Goal: Information Seeking & Learning: Learn about a topic

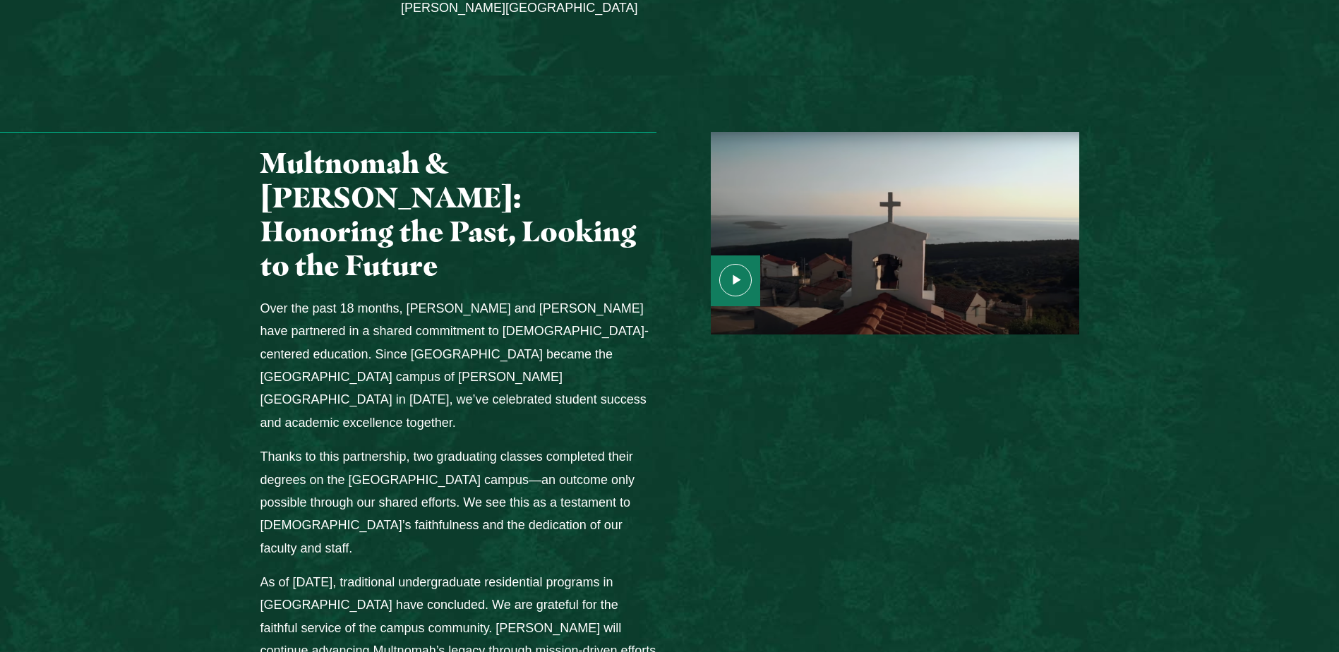
scroll to position [1764, 0]
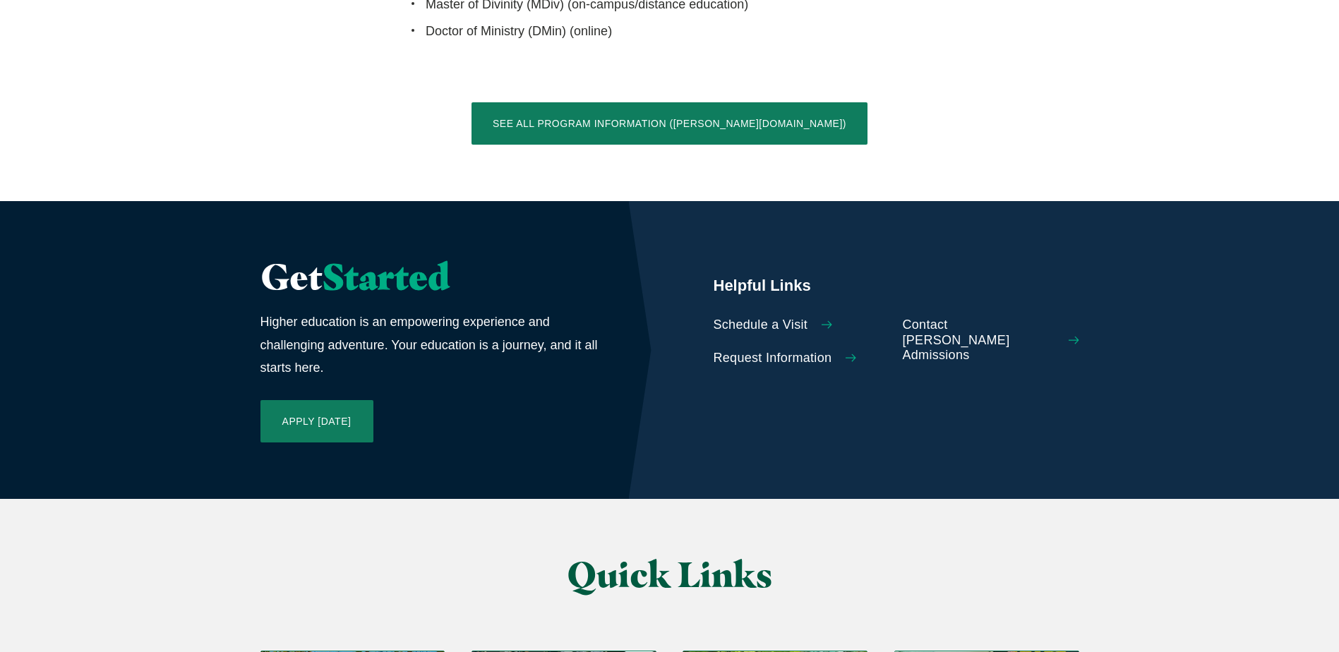
scroll to position [3035, 0]
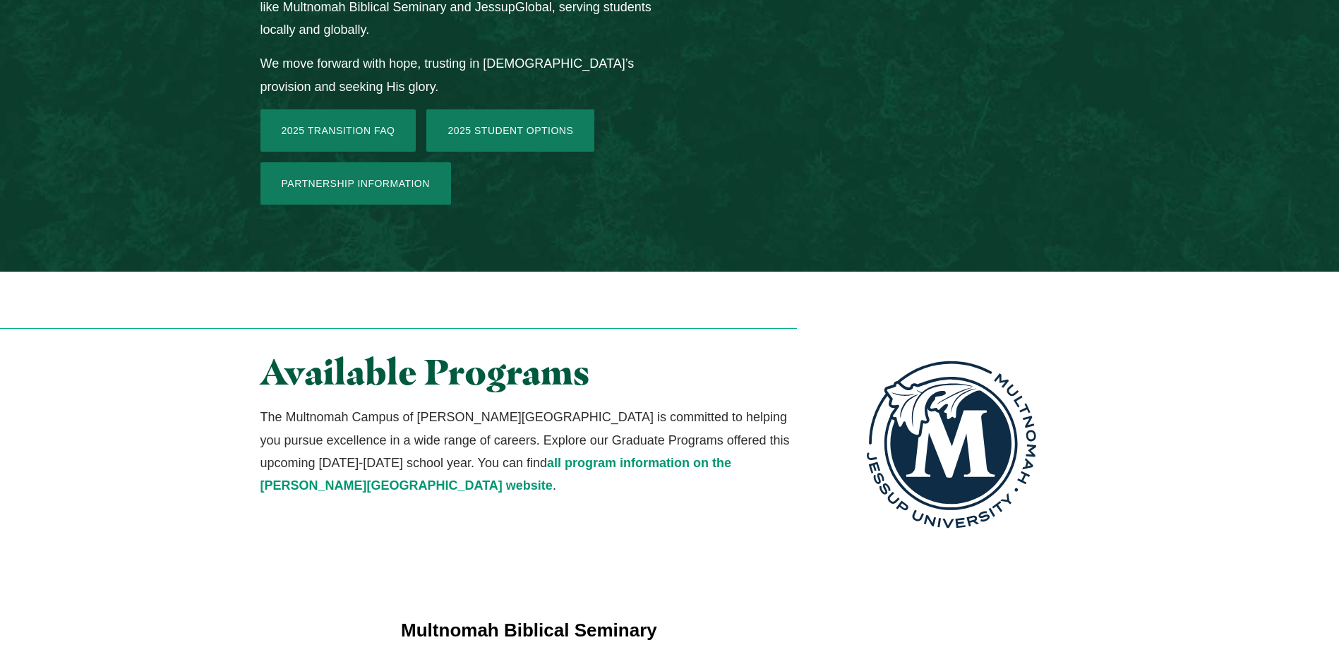
scroll to position [2329, 0]
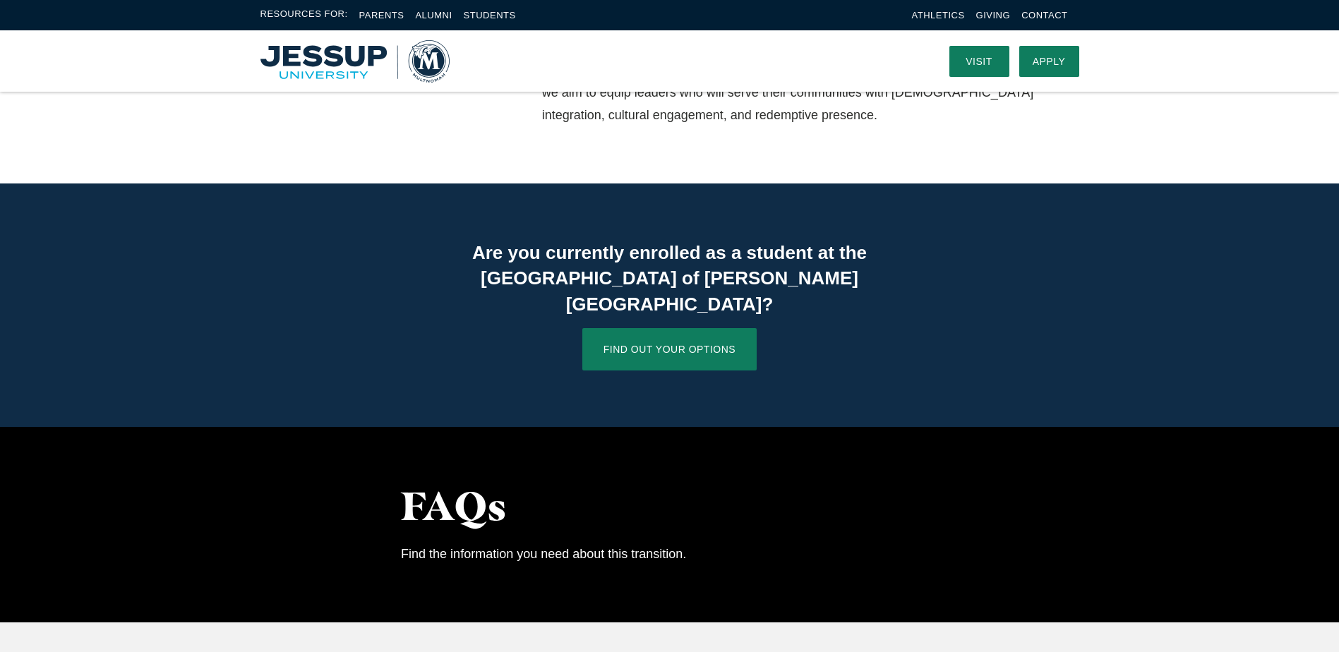
scroll to position [847, 0]
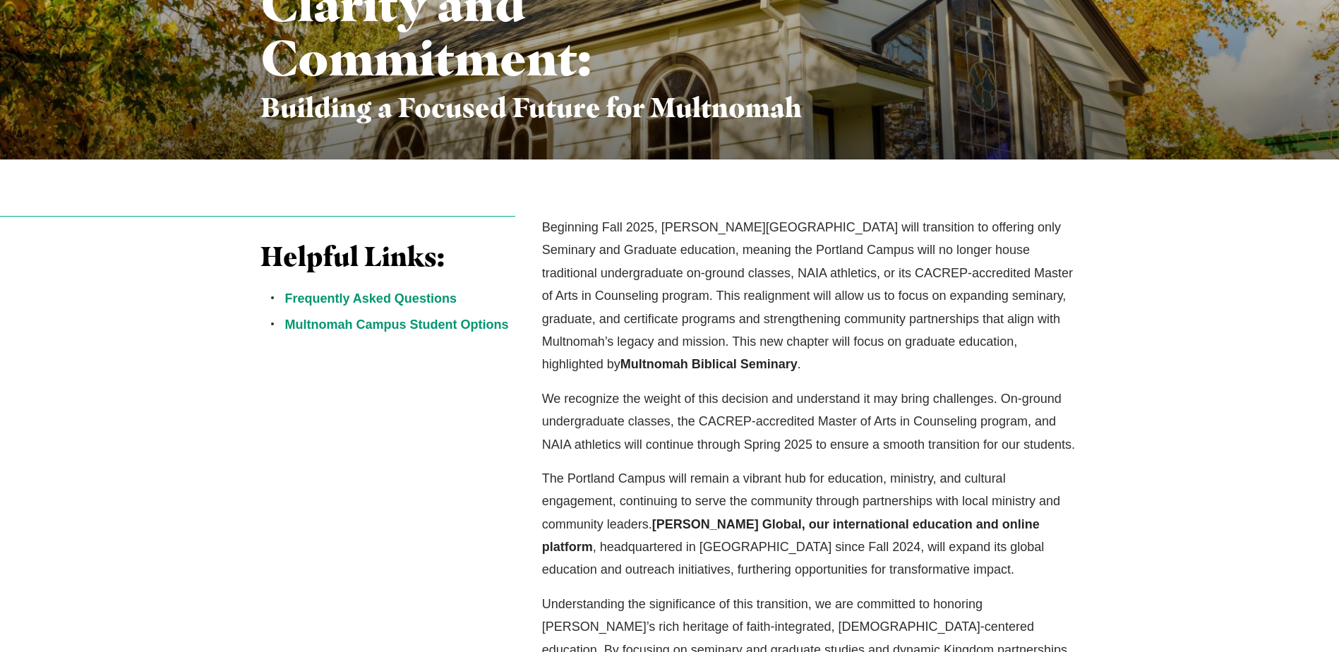
scroll to position [282, 0]
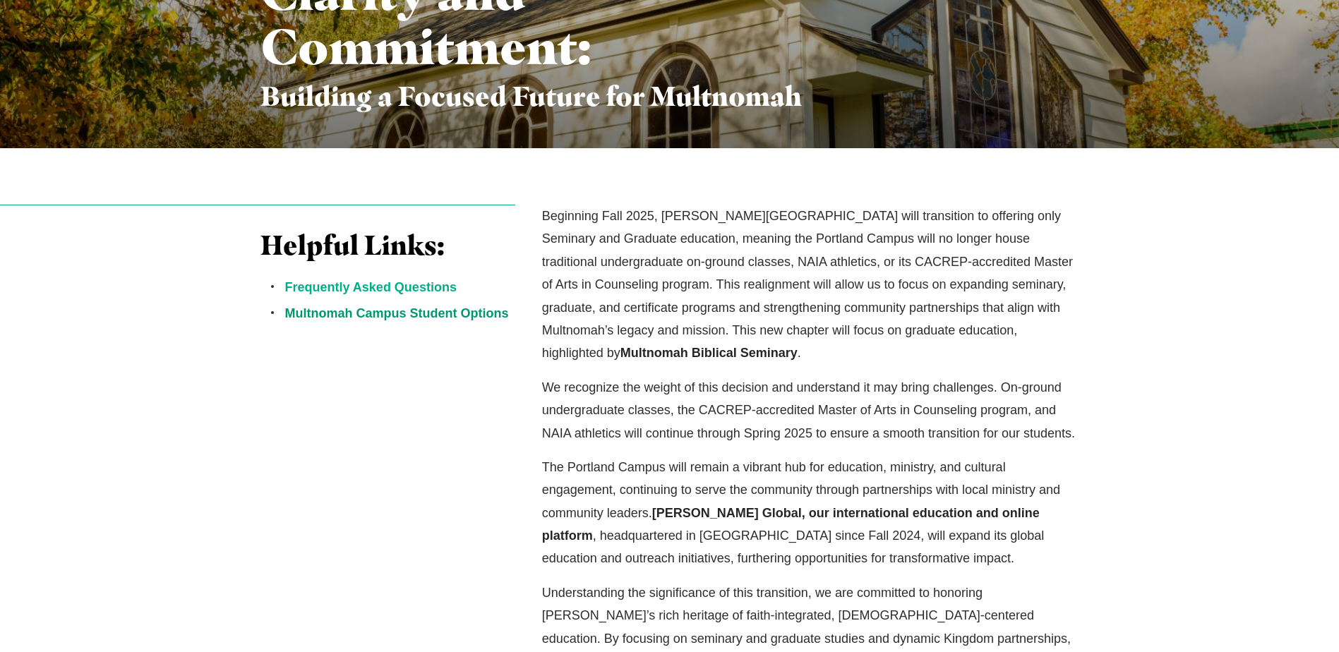
click at [343, 282] on link "Frequently Asked Questions" at bounding box center [370, 287] width 171 height 14
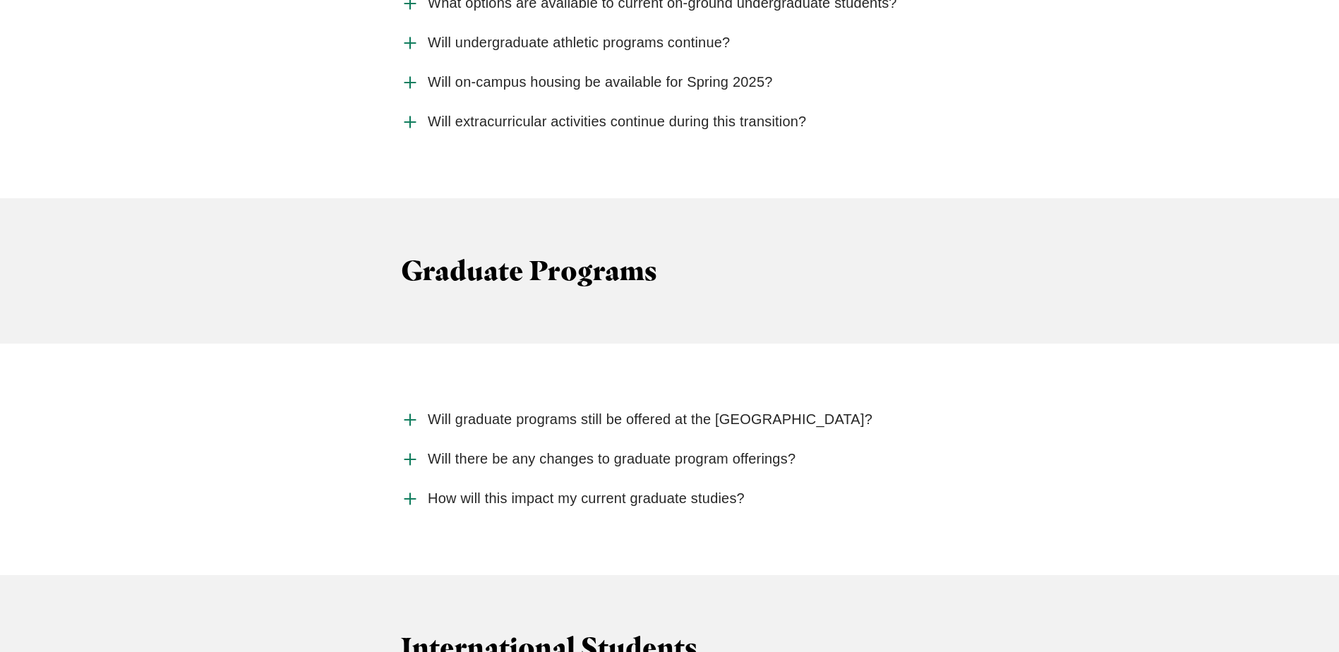
scroll to position [2288, 0]
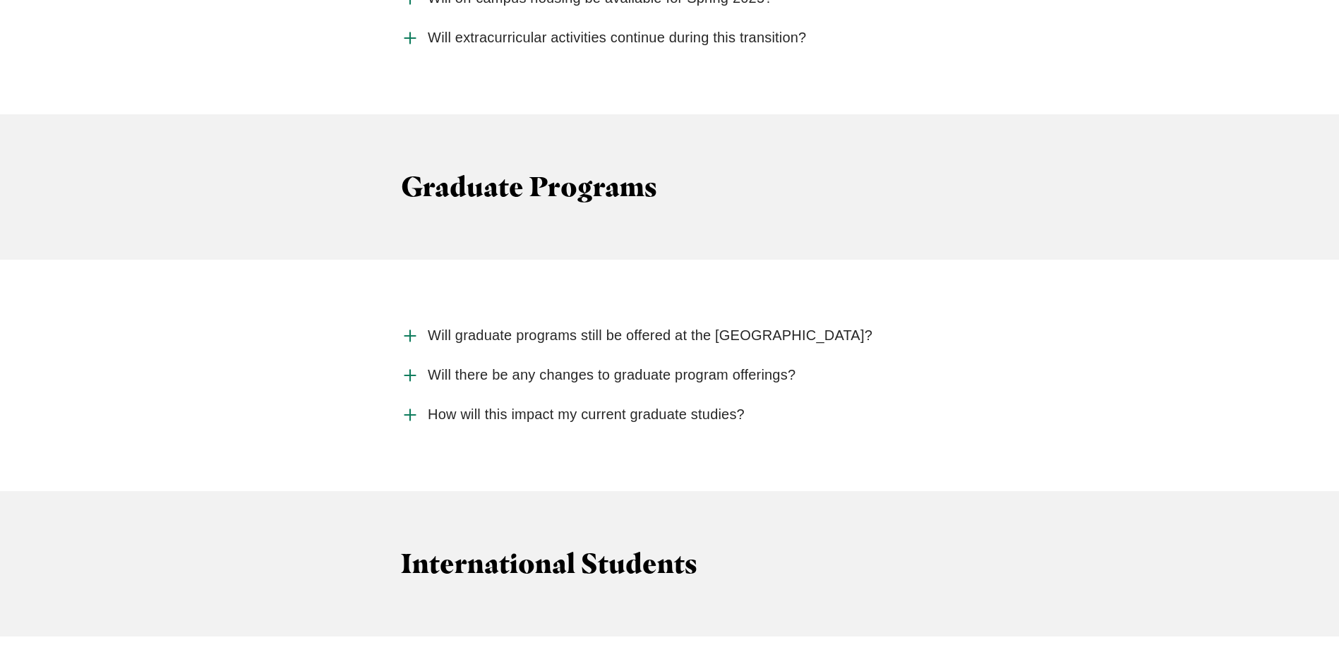
click at [666, 327] on span "Will graduate programs still be offered at the [GEOGRAPHIC_DATA]?" at bounding box center [650, 336] width 445 height 18
click at [0, 0] on input "Will graduate programs still be offered at the [GEOGRAPHIC_DATA]?" at bounding box center [0, 0] width 0 height 0
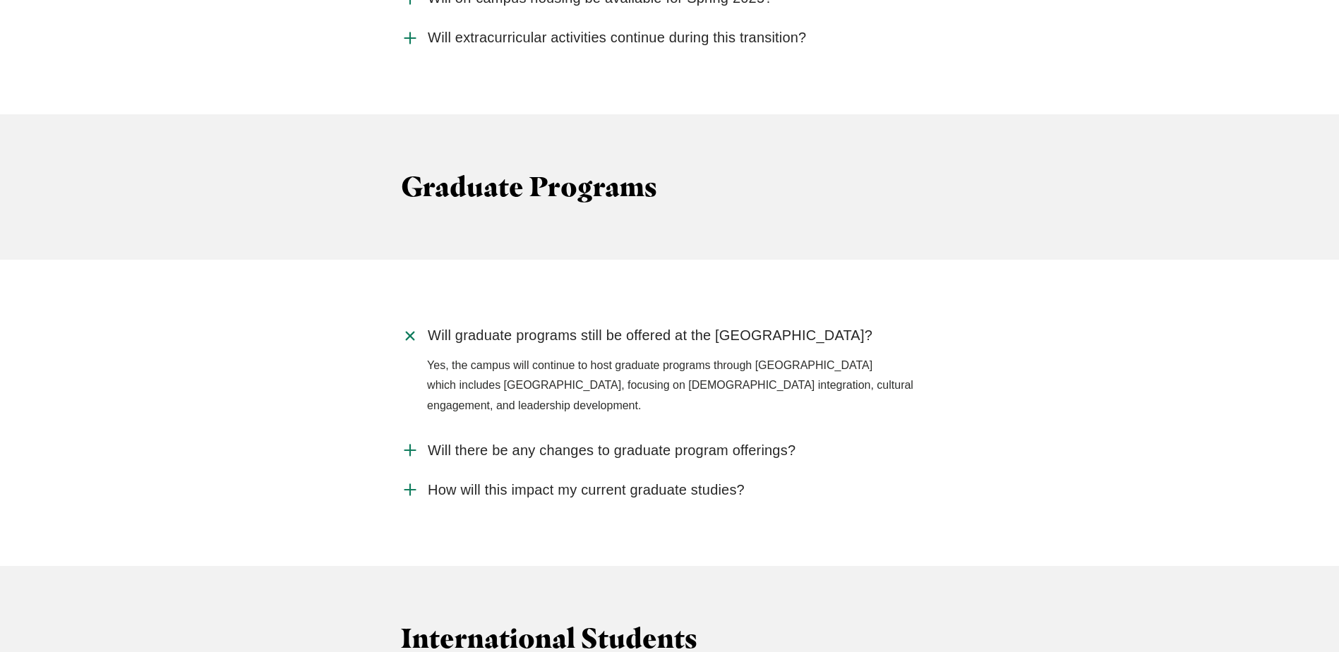
click at [637, 442] on span "Will there be any changes to graduate program offerings?" at bounding box center [612, 451] width 368 height 18
click at [0, 0] on input "Will there be any changes to graduate program offerings?" at bounding box center [0, 0] width 0 height 0
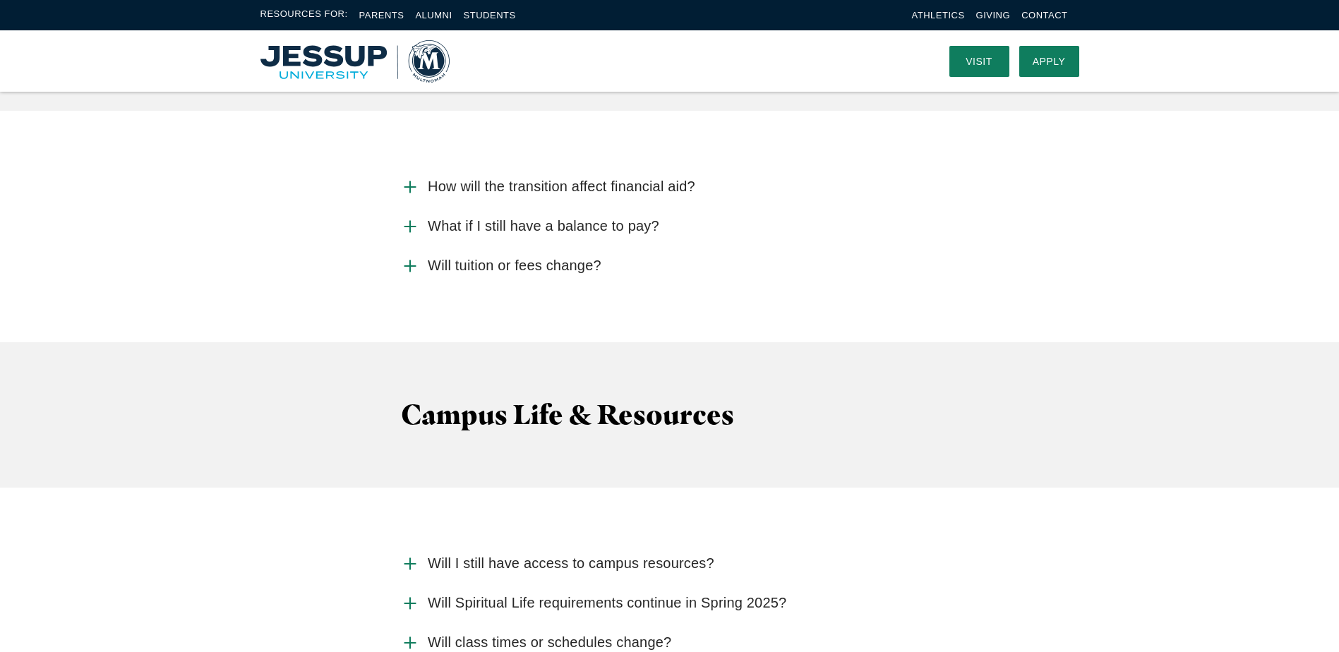
scroll to position [3276, 0]
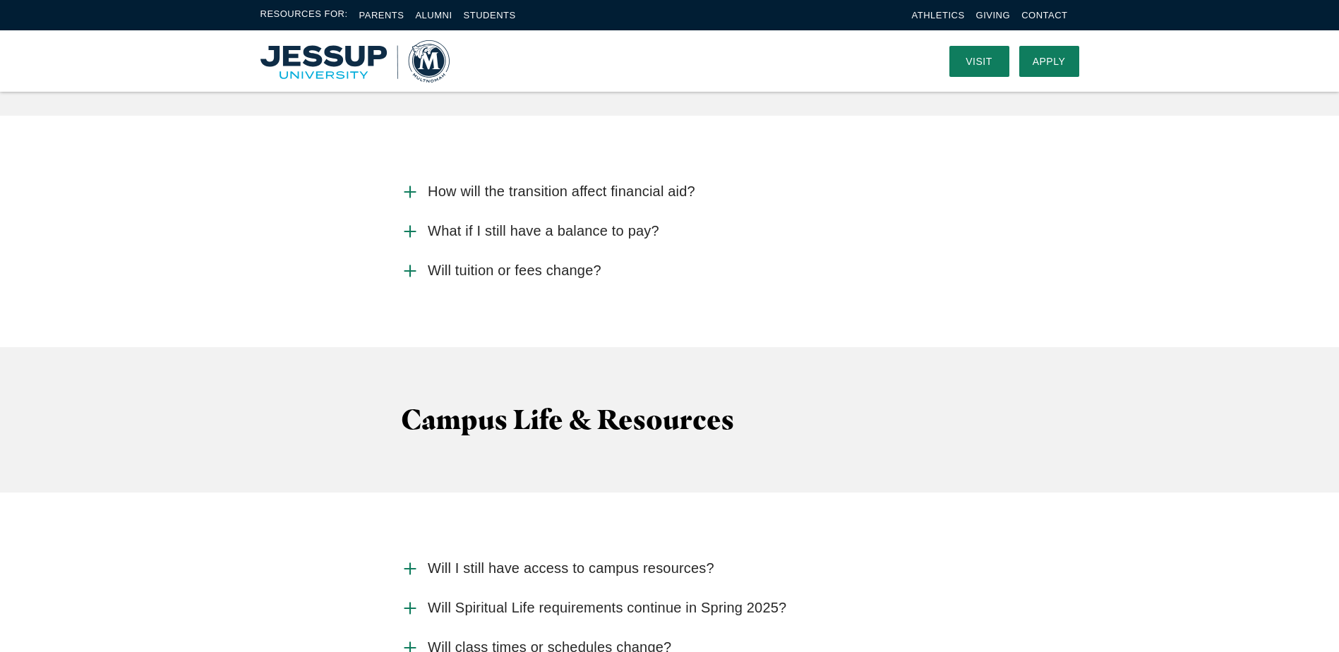
scroll to position [282, 0]
